Goal: Transaction & Acquisition: Purchase product/service

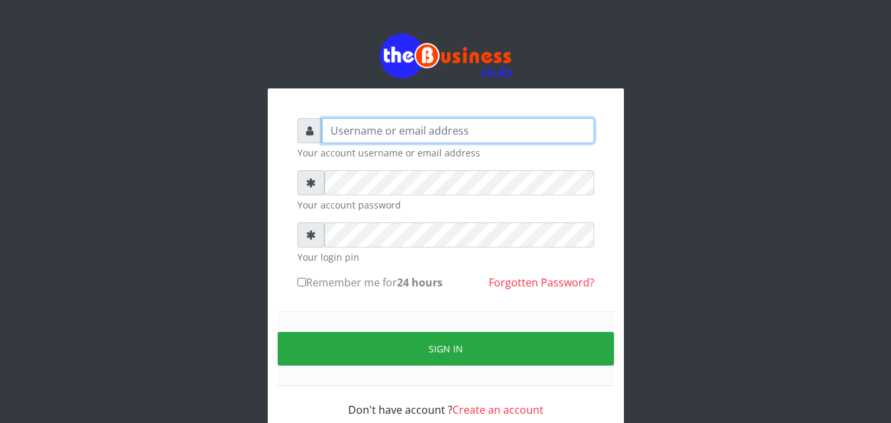
click at [412, 132] on input "text" at bounding box center [458, 130] width 272 height 25
type input "[EMAIL_ADDRESS][DOMAIN_NAME]"
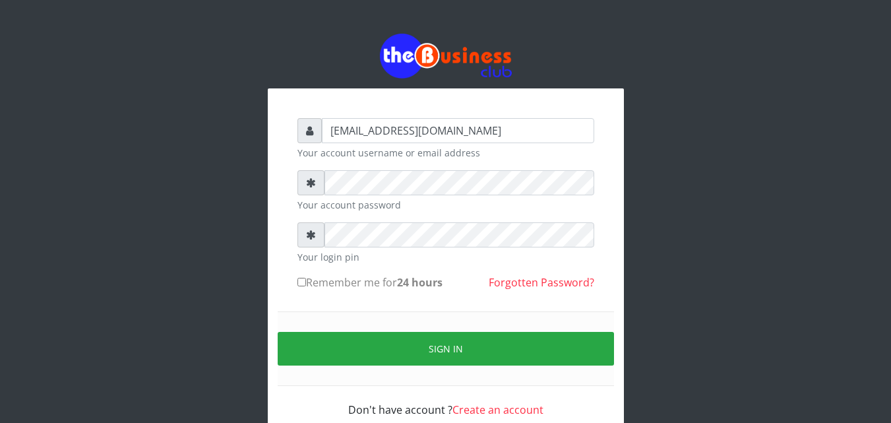
click at [419, 166] on form "[EMAIL_ADDRESS][DOMAIN_NAME] Your account username or email address Your accoun…" at bounding box center [446, 268] width 297 height 300
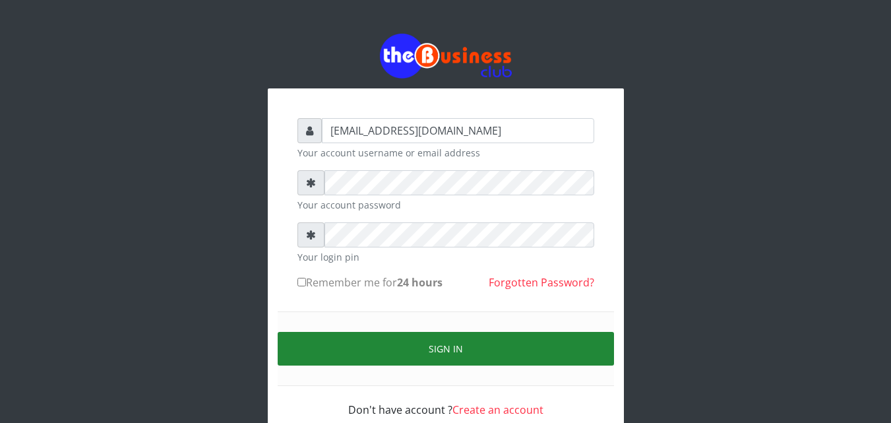
click at [431, 361] on button "Sign in" at bounding box center [446, 349] width 336 height 34
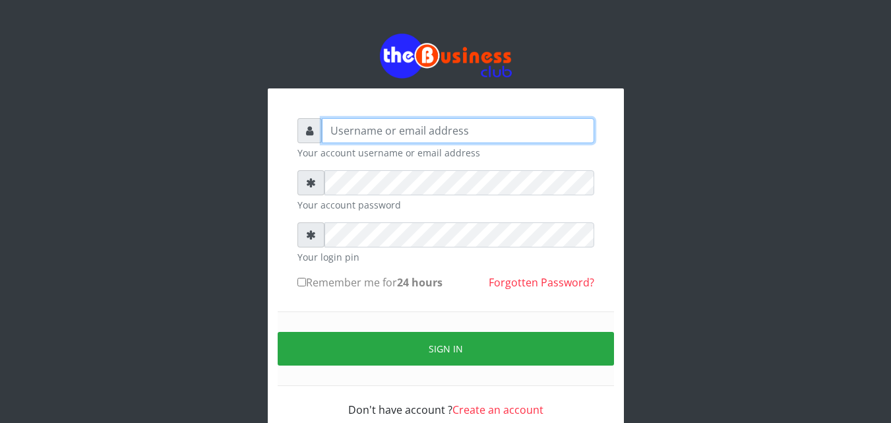
type input "omodaraoluwabukola7@gmail.com"
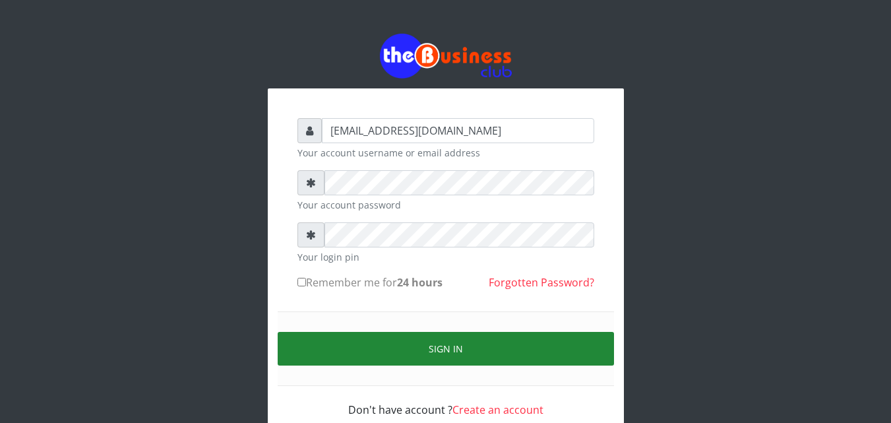
click at [412, 353] on button "Sign in" at bounding box center [446, 349] width 336 height 34
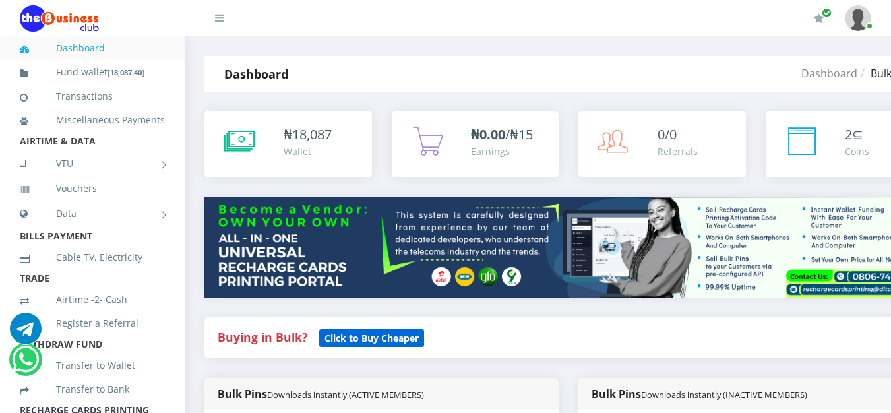
click at [348, 333] on small "Click to Buy Cheaper" at bounding box center [371, 338] width 105 height 18
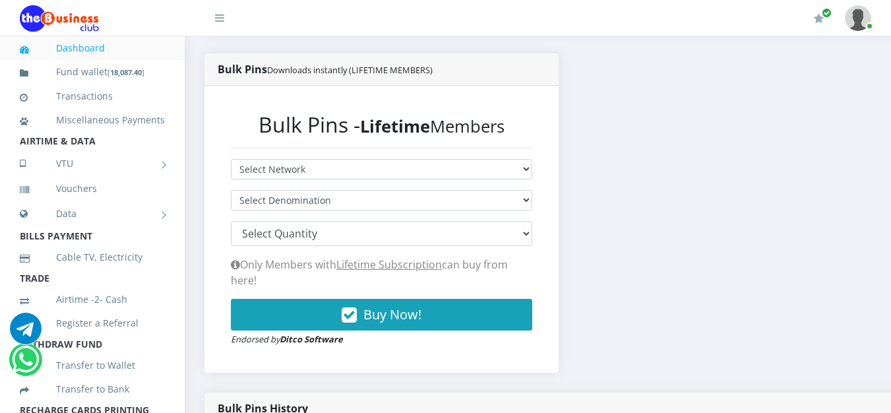
scroll to position [198, 0]
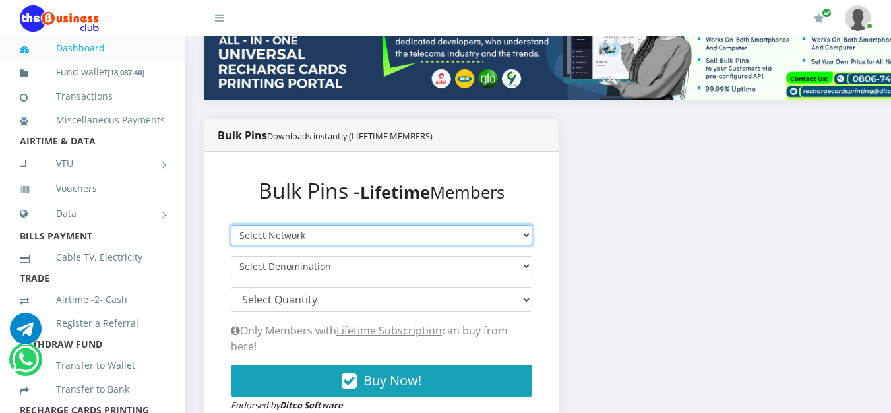
click at [532, 239] on select "Select Network MTN Globacom 9Mobile Airtel" at bounding box center [381, 235] width 301 height 20
select select "MTN"
click at [231, 228] on select "Select Network MTN Globacom 9Mobile Airtel" at bounding box center [381, 235] width 301 height 20
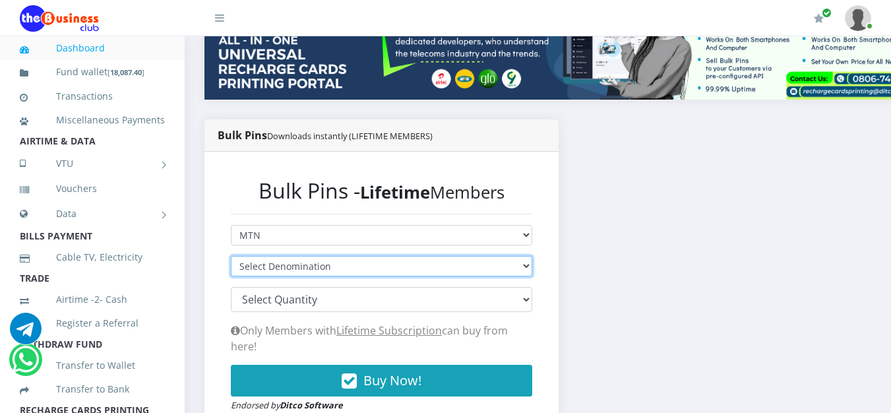
click at [393, 276] on select "Select Denomination" at bounding box center [381, 266] width 301 height 20
click at [231, 259] on select "Select Denomination MTN NGN100 - ₦96.94 MTN NGN200 - ₦193.88 MTN NGN400 - ₦387.…" at bounding box center [381, 266] width 301 height 20
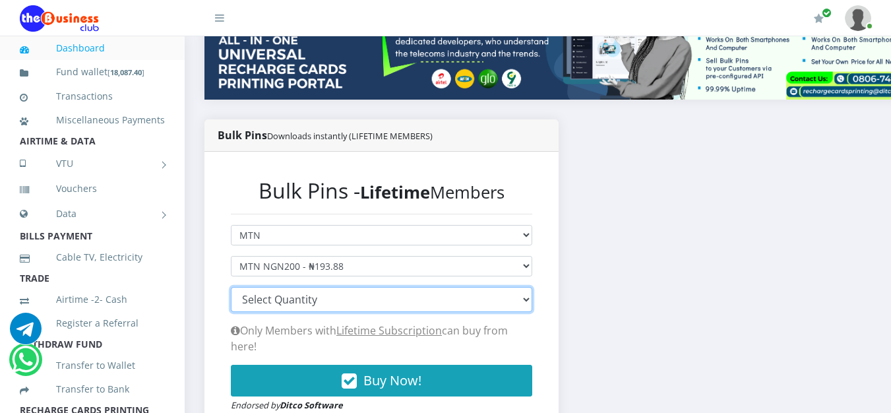
click at [532, 302] on select "100 150 200 300 500 1000" at bounding box center [381, 299] width 301 height 25
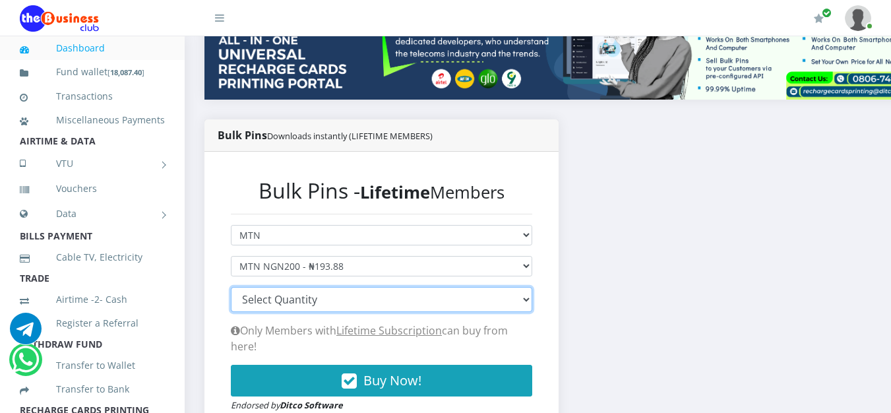
click at [532, 303] on select "100 150 200 300 500 1000" at bounding box center [381, 299] width 301 height 25
click at [268, 302] on select "100 150 200 300 500 1000" at bounding box center [381, 299] width 301 height 25
click at [251, 298] on select "100 150 200 300 500 1000" at bounding box center [381, 299] width 301 height 25
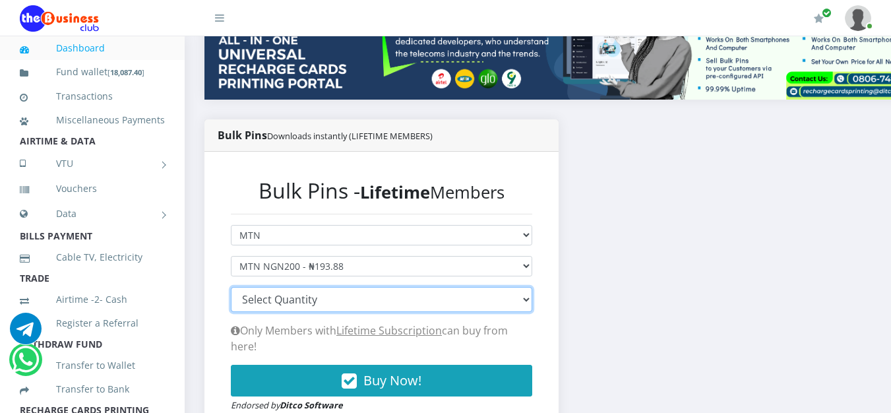
click at [251, 298] on select "100 150 200 300 500 1000" at bounding box center [381, 299] width 301 height 25
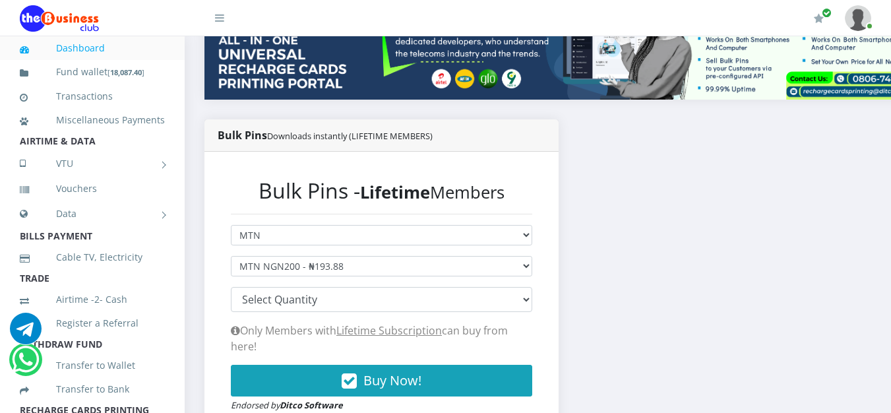
drag, startPoint x: 623, startPoint y: 228, endPoint x: 522, endPoint y: 251, distance: 102.9
click at [623, 228] on div "Bulk Pins Downloads instantly (LIFETIME MEMBERS) Bulk Pins - Lifetime Members S…" at bounding box center [569, 288] width 748 height 339
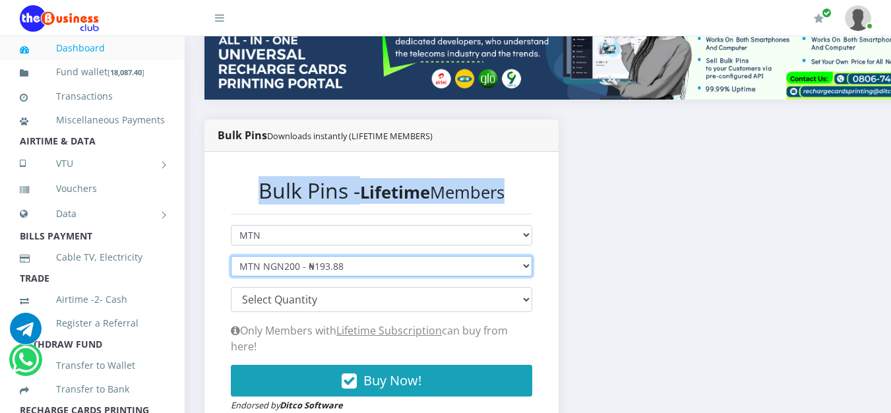
click at [532, 273] on select "Select Denomination MTN NGN100 - ₦96.94 MTN NGN200 - ₦193.88 MTN NGN400 - ₦387.…" at bounding box center [381, 266] width 301 height 20
click at [532, 267] on select "Select Denomination MTN NGN100 - ₦96.94 MTN NGN200 - ₦193.88 MTN NGN400 - ₦387.…" at bounding box center [381, 266] width 301 height 20
click at [532, 266] on select "Select Denomination MTN NGN100 - ₦96.94 MTN NGN200 - ₦193.88 MTN NGN400 - ₦387.…" at bounding box center [381, 266] width 301 height 20
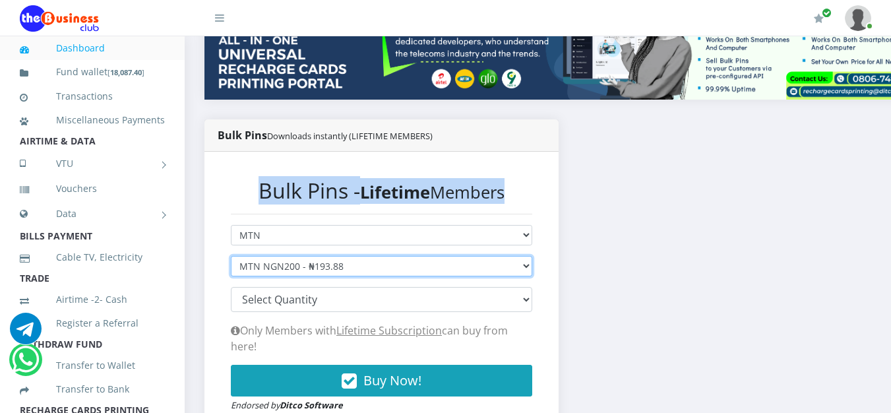
select select "96.94-100"
click at [231, 259] on select "Select Denomination MTN NGN100 - ₦96.94 MTN NGN200 - ₦193.88 MTN NGN400 - ₦387.…" at bounding box center [381, 266] width 301 height 20
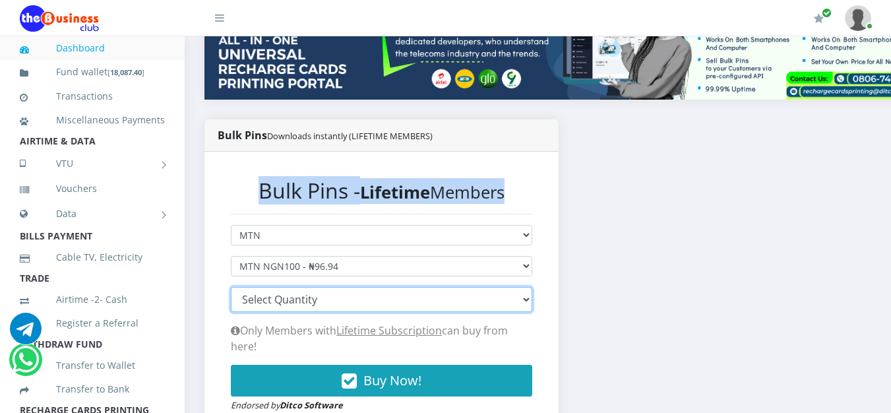
click at [532, 305] on select "100 150 200 300 500 1000" at bounding box center [381, 299] width 301 height 25
select select "300"
click at [231, 290] on select "100 150 200 300 500 1000" at bounding box center [381, 299] width 301 height 25
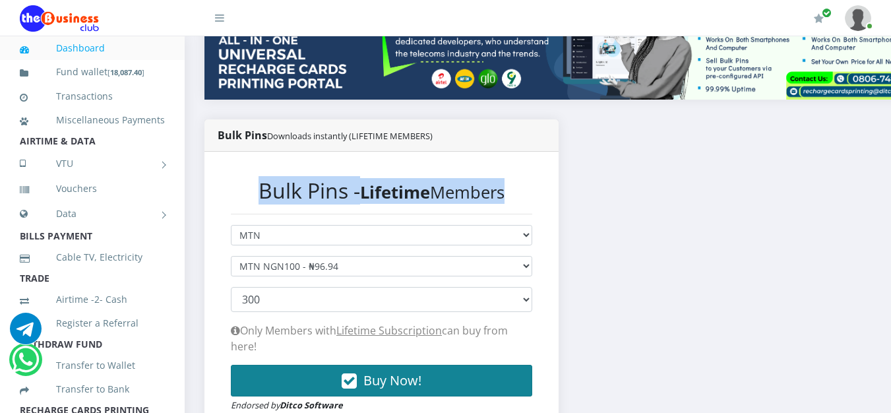
click at [385, 381] on span "Buy Now!" at bounding box center [392, 380] width 58 height 18
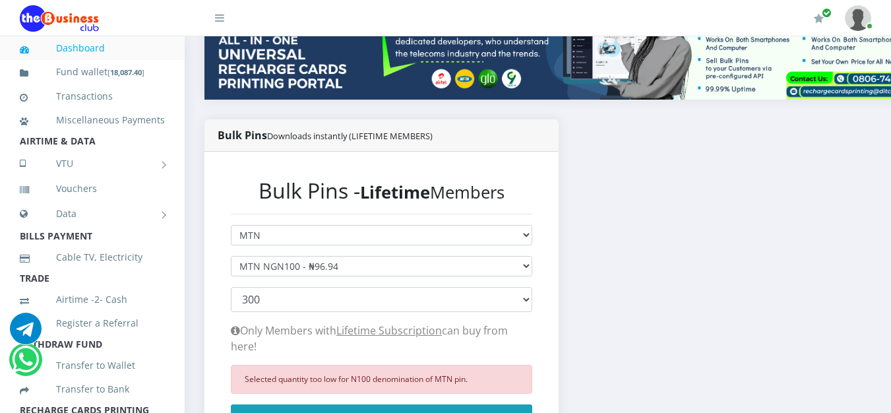
click at [657, 209] on div "Bulk Pins Downloads instantly (LIFETIME MEMBERS) Bulk Pins - Lifetime Members S…" at bounding box center [569, 308] width 748 height 379
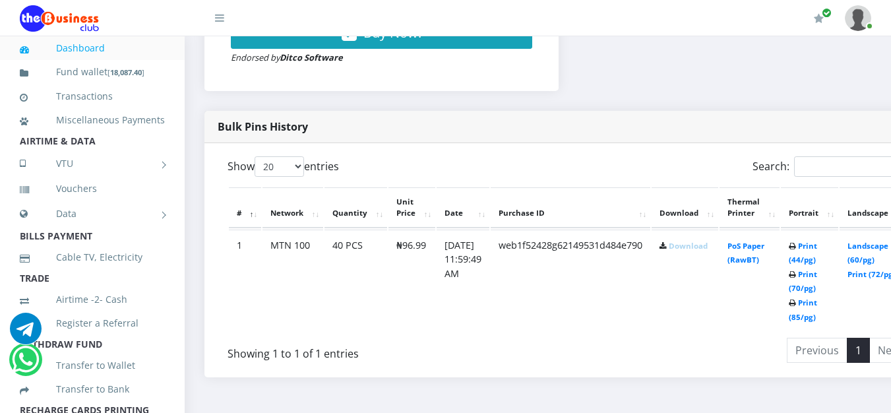
scroll to position [387, 0]
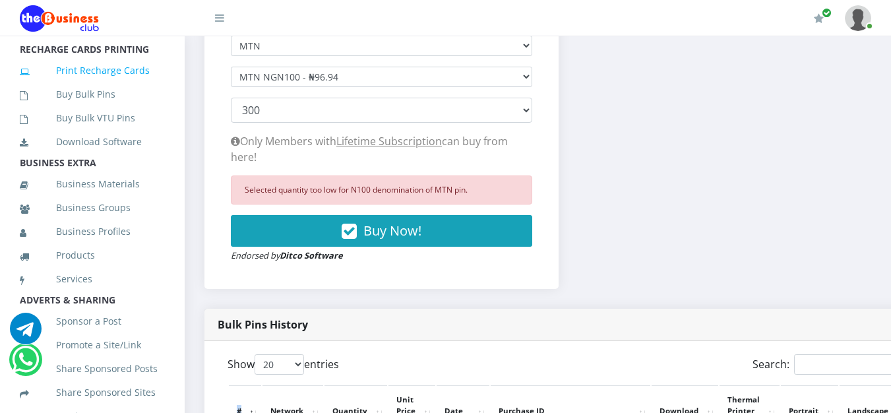
click at [75, 86] on link "Print Recharge Cards" at bounding box center [92, 70] width 145 height 30
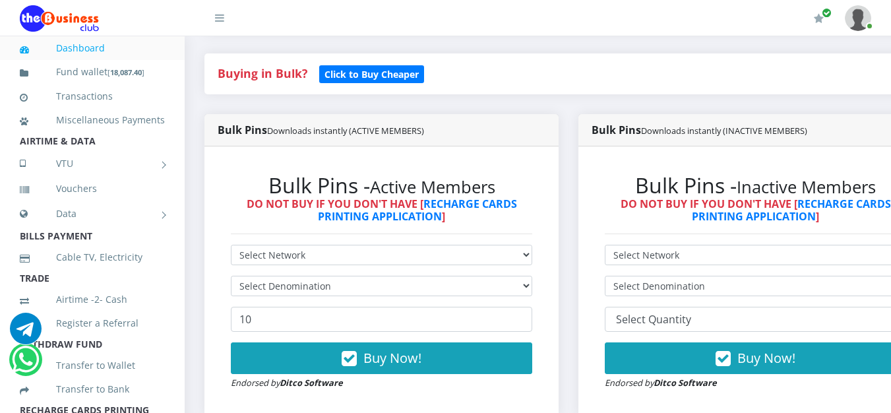
scroll to position [330, 0]
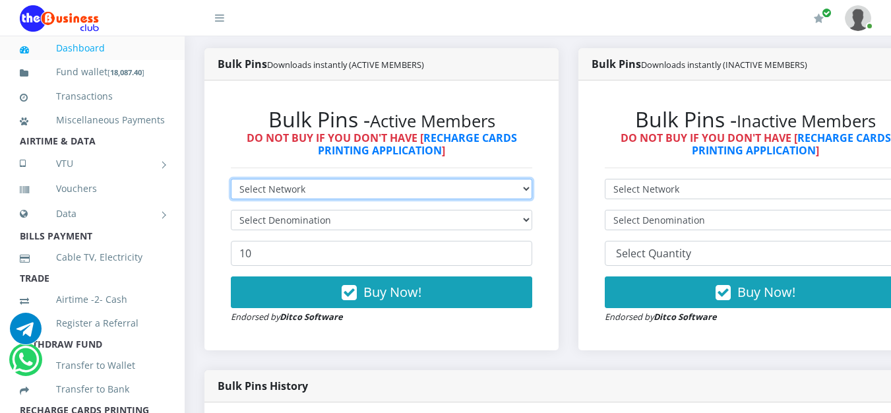
click at [532, 192] on select "Select Network MTN Globacom 9Mobile Airtel" at bounding box center [381, 189] width 301 height 20
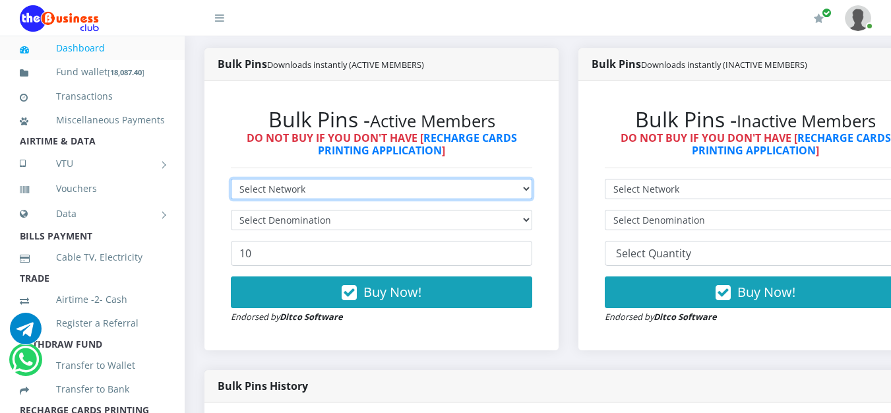
click at [532, 192] on select "Select Network MTN Globacom 9Mobile Airtel" at bounding box center [381, 189] width 301 height 20
select select "MTN"
click at [231, 182] on select "Select Network MTN Globacom 9Mobile Airtel" at bounding box center [381, 189] width 301 height 20
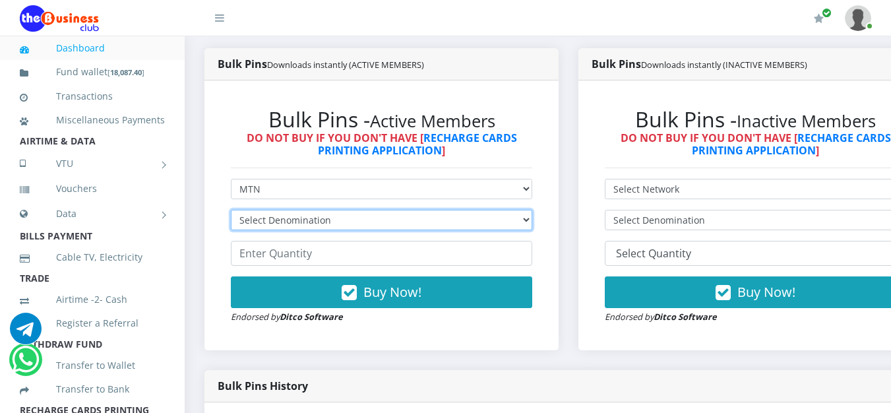
click at [532, 218] on select "Select Denomination MTN NGN100 - ₦96.99 MTN NGN200 - ₦193.98 MTN NGN400 - ₦387.…" at bounding box center [381, 220] width 301 height 20
select select "193.98-200"
click at [231, 213] on select "Select Denomination MTN NGN100 - ₦96.99 MTN NGN200 - ₦193.98 MTN NGN400 - ₦387.…" at bounding box center [381, 220] width 301 height 20
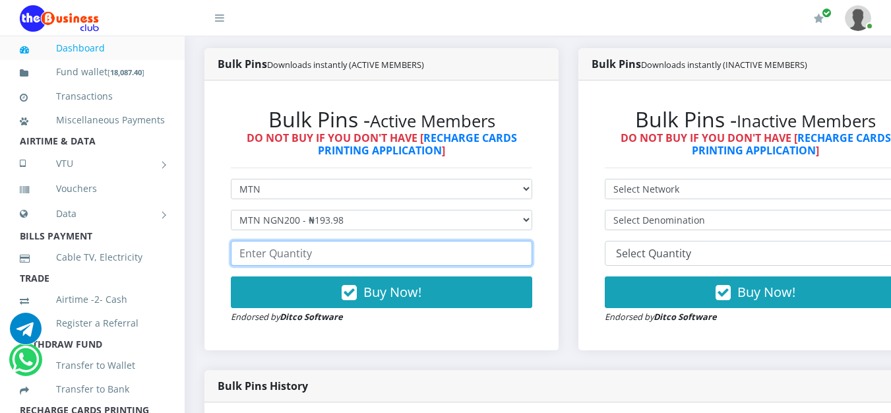
click at [337, 247] on input "number" at bounding box center [381, 253] width 301 height 25
click at [532, 255] on input "1" at bounding box center [381, 253] width 301 height 25
click at [532, 255] on input "2" at bounding box center [381, 253] width 301 height 25
click at [532, 255] on input "3" at bounding box center [381, 253] width 301 height 25
click at [532, 255] on input "6" at bounding box center [381, 253] width 301 height 25
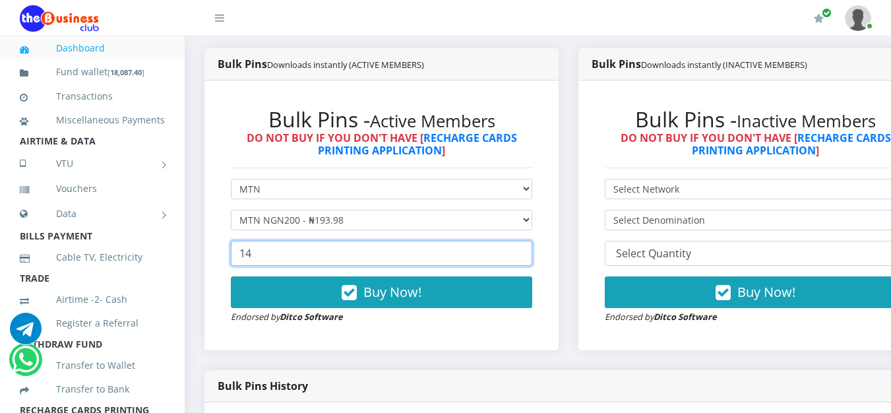
click at [532, 255] on input "14" at bounding box center [381, 253] width 301 height 25
click at [532, 255] on input "15" at bounding box center [381, 253] width 301 height 25
click at [532, 255] on input "16" at bounding box center [381, 253] width 301 height 25
click at [532, 255] on input "17" at bounding box center [381, 253] width 301 height 25
click at [532, 255] on input "18" at bounding box center [381, 253] width 301 height 25
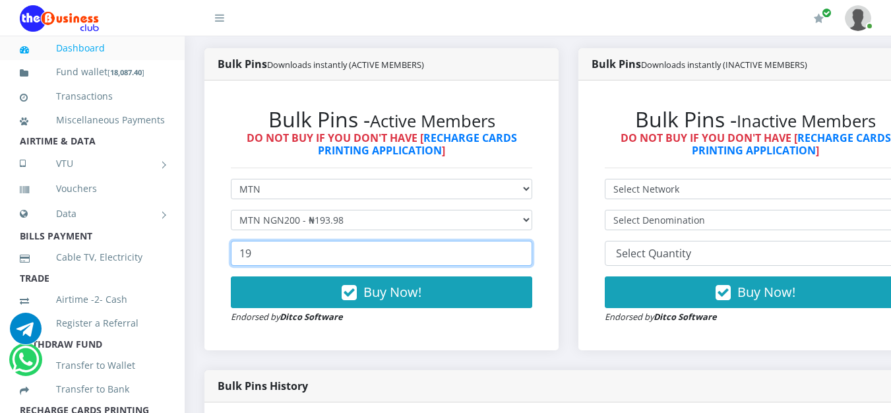
click at [532, 255] on input "19" at bounding box center [381, 253] width 301 height 25
type input "20"
click at [532, 255] on input "20" at bounding box center [381, 253] width 301 height 25
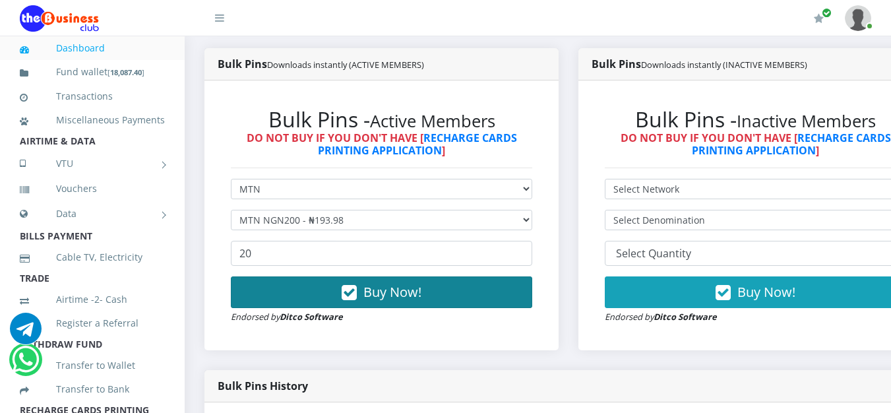
click at [489, 297] on button "Buy Now!" at bounding box center [381, 292] width 301 height 32
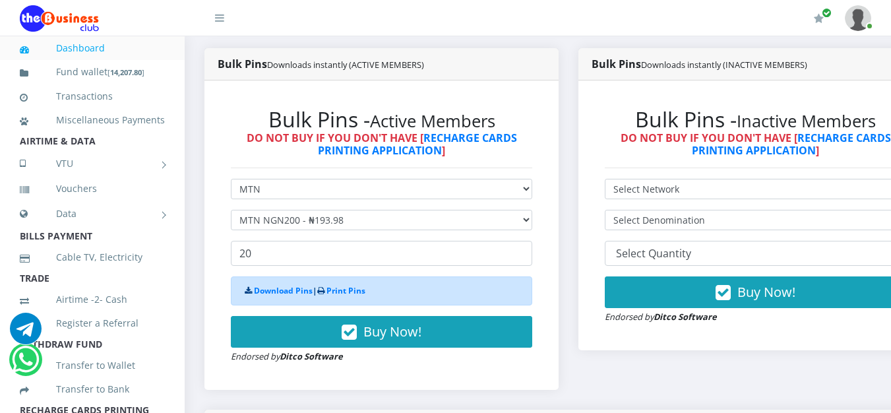
click at [372, 299] on div "Download Pins | Print Pins" at bounding box center [381, 290] width 301 height 29
click at [353, 296] on link "Print Pins" at bounding box center [346, 290] width 39 height 11
